Goal: Download file/media

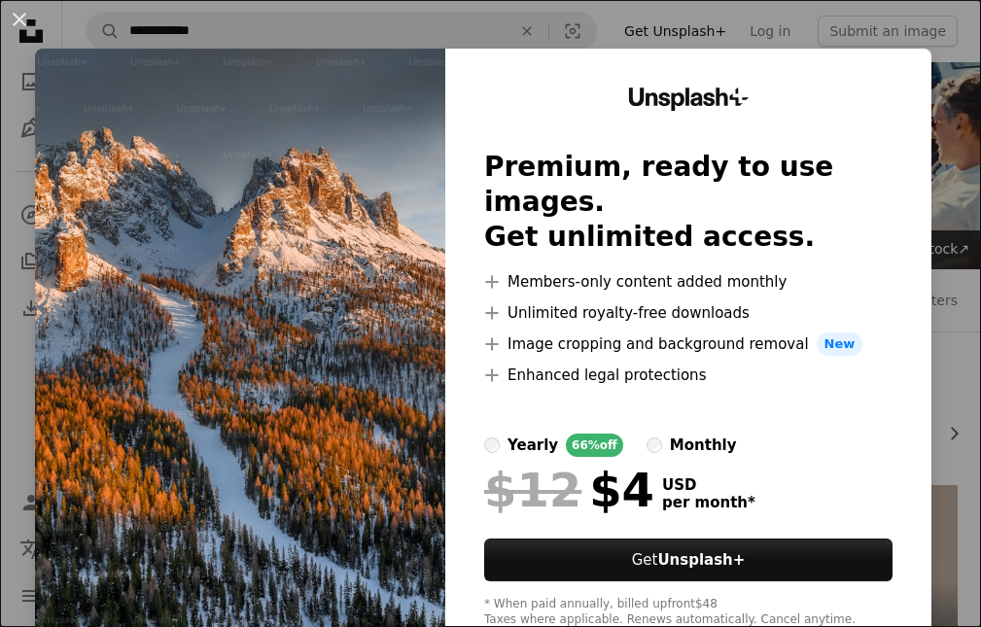
scroll to position [486, 0]
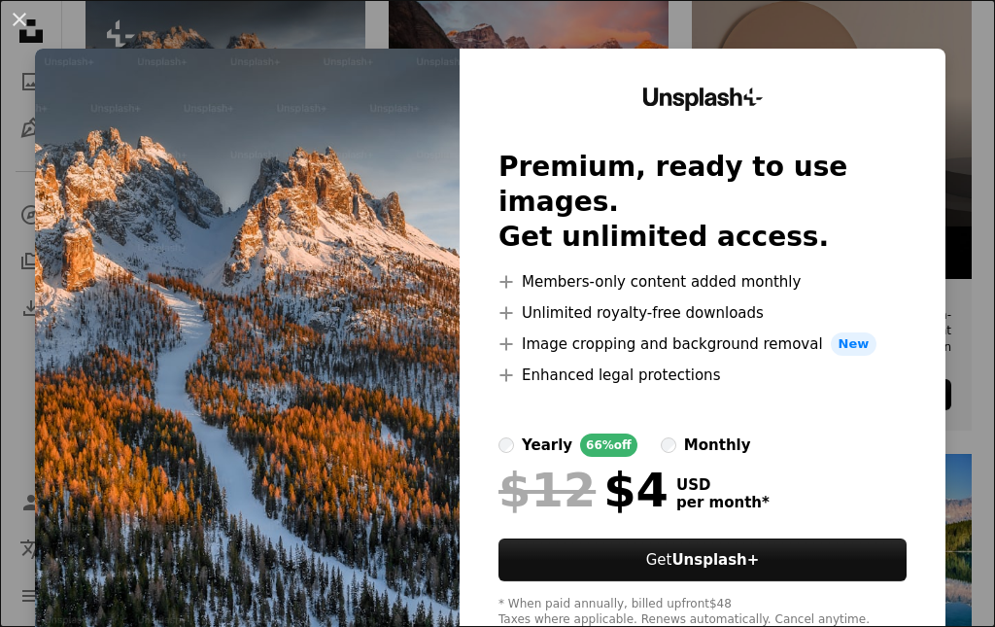
click at [963, 130] on div "An X shape Unsplash+ Premium, ready to use images. Get unlimited access. A plus…" at bounding box center [497, 313] width 995 height 627
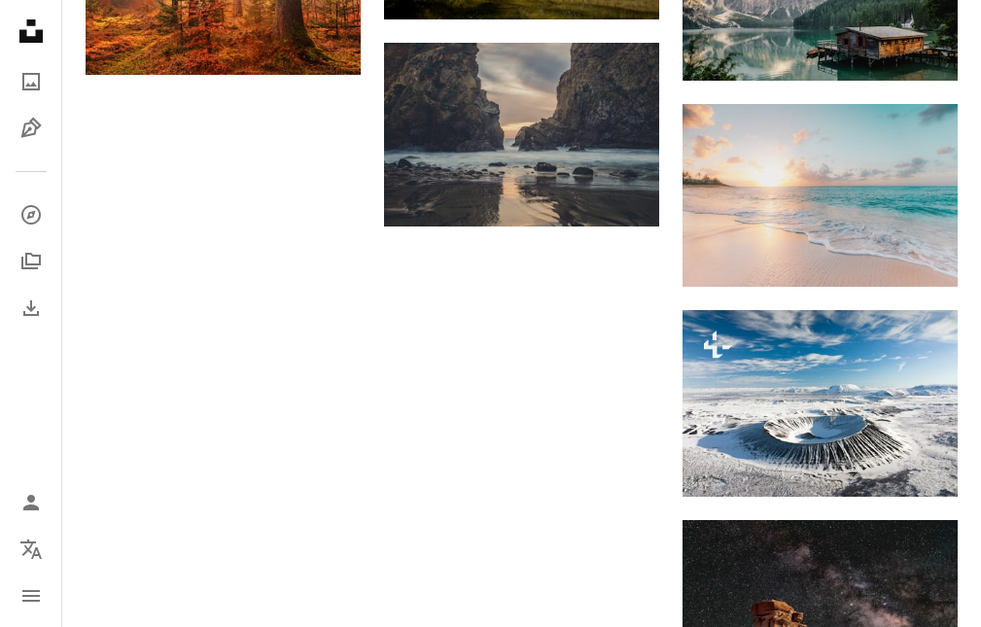
scroll to position [1652, 0]
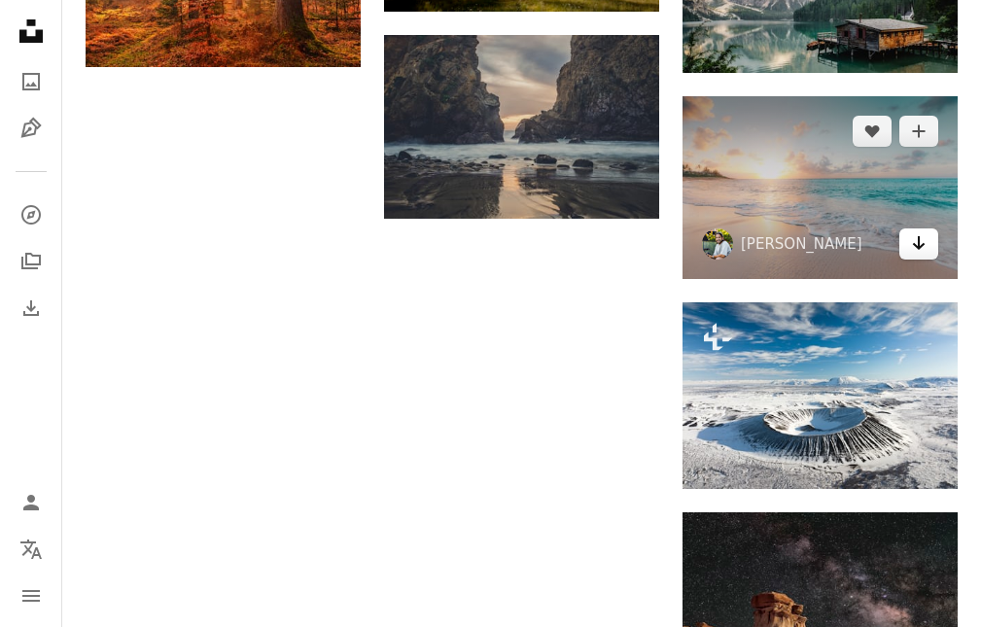
click at [916, 252] on icon "Arrow pointing down" at bounding box center [919, 242] width 16 height 23
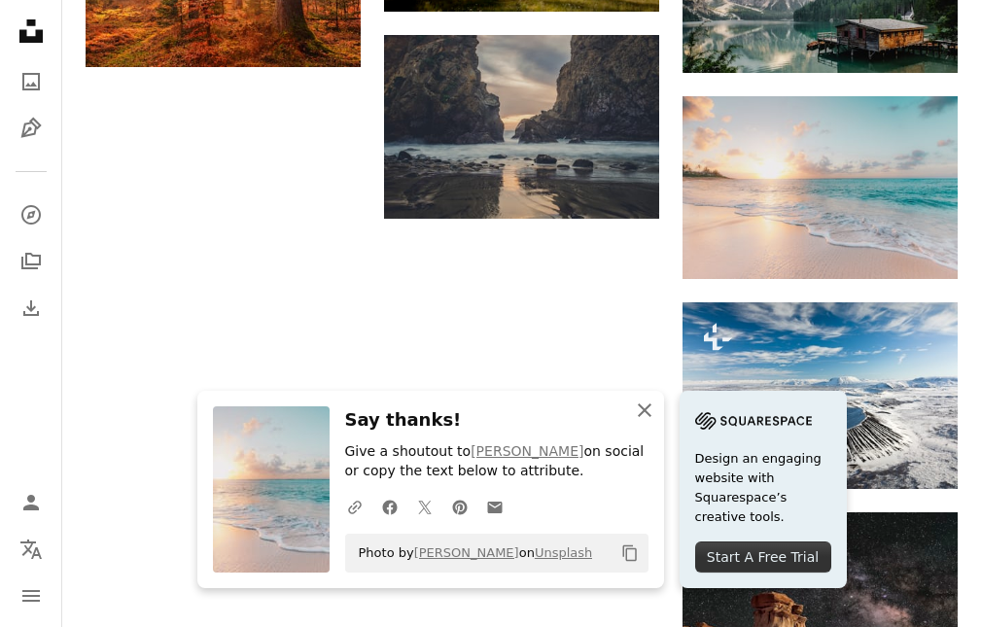
click at [638, 404] on icon "button" at bounding box center [645, 410] width 14 height 14
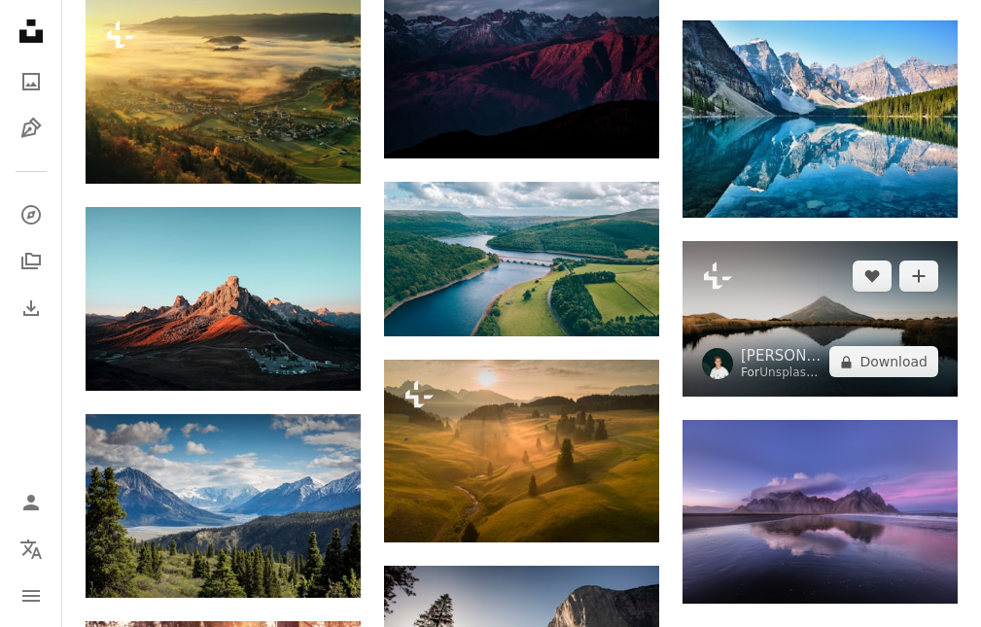
scroll to position [972, 0]
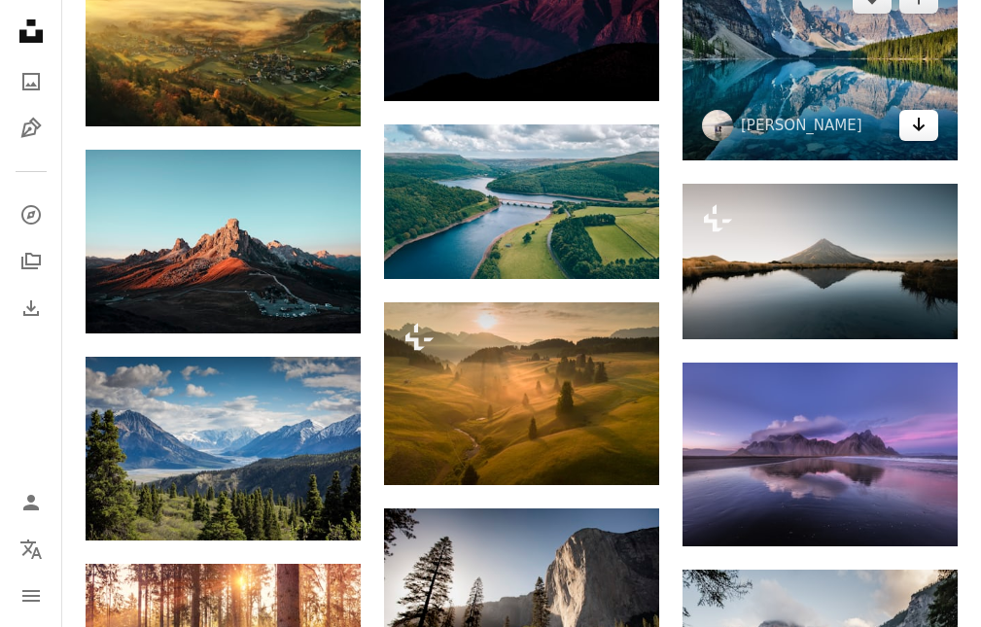
click at [913, 140] on link "Arrow pointing down" at bounding box center [918, 125] width 39 height 31
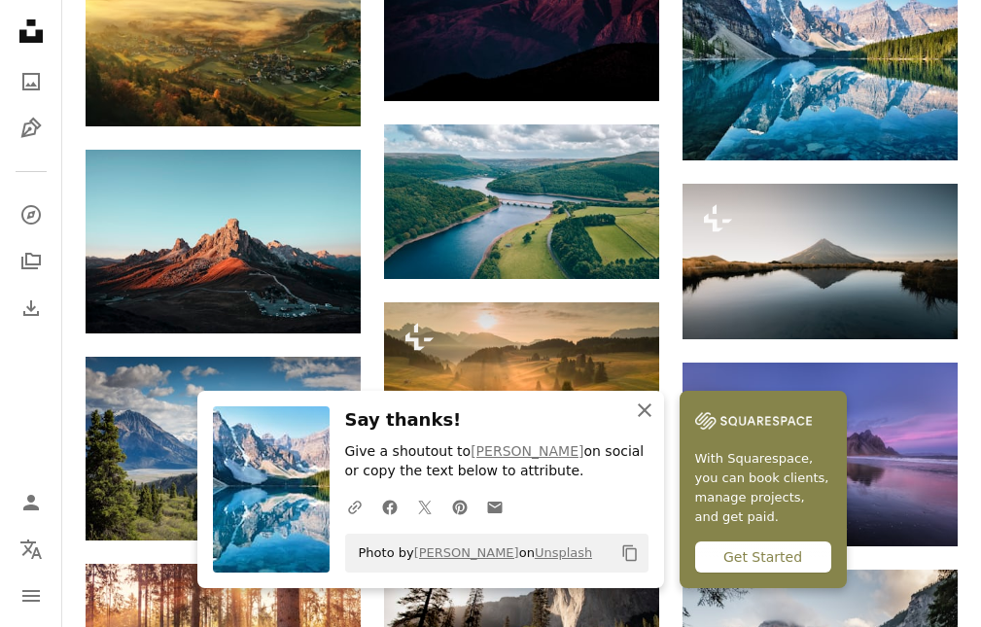
click at [642, 402] on icon "An X shape" at bounding box center [644, 409] width 23 height 23
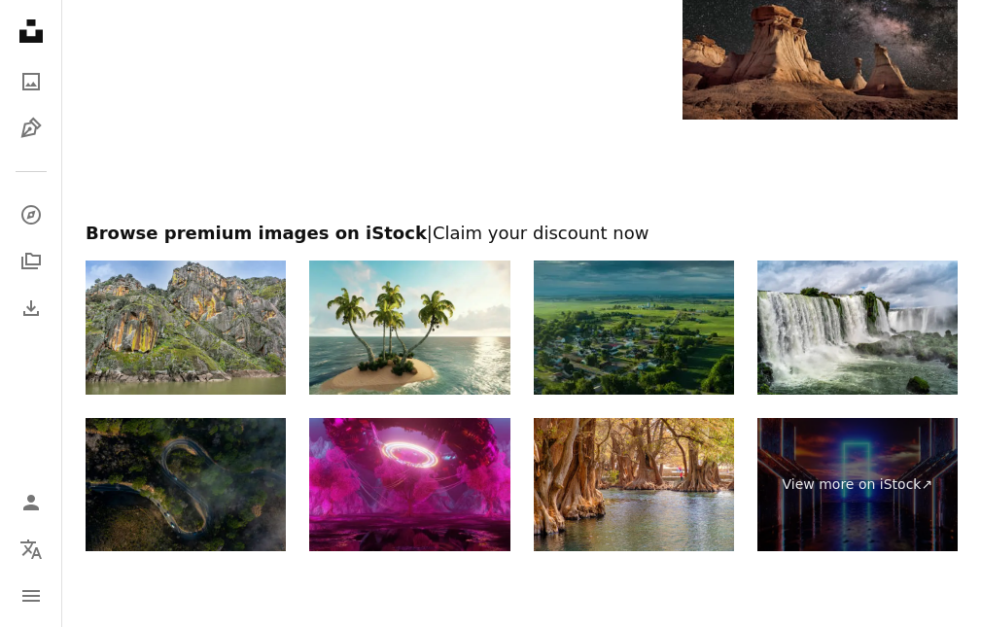
scroll to position [2235, 0]
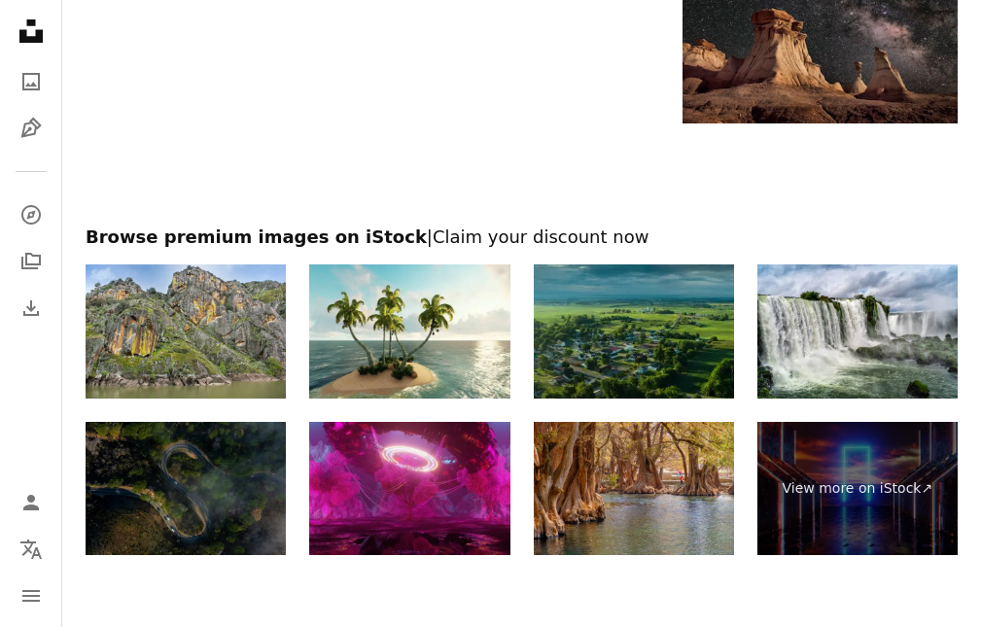
click at [627, 455] on img at bounding box center [634, 489] width 200 height 134
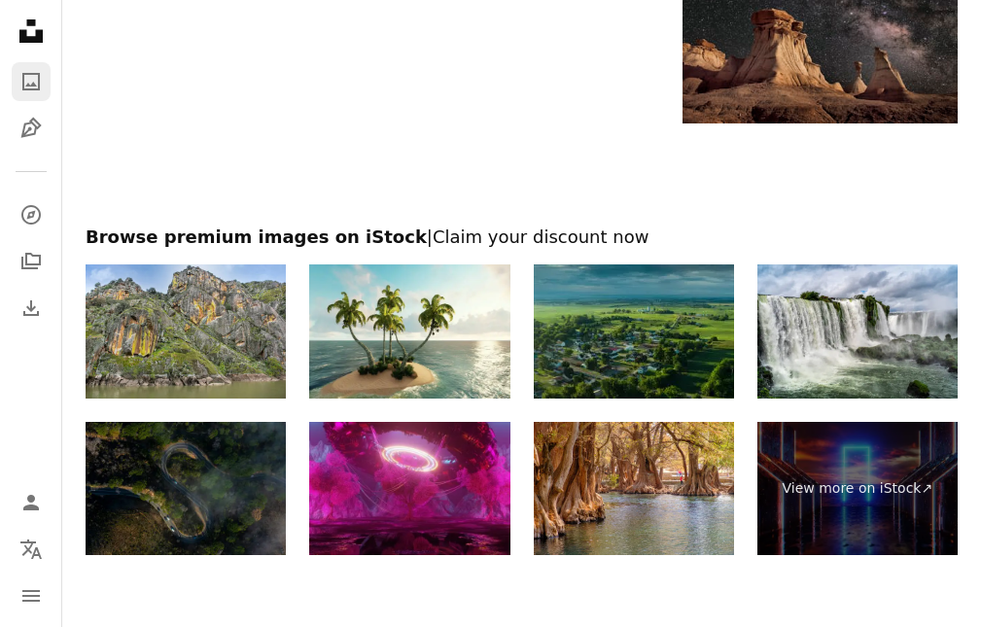
click at [46, 86] on link "A photo" at bounding box center [31, 81] width 39 height 39
